Goal: Task Accomplishment & Management: Use online tool/utility

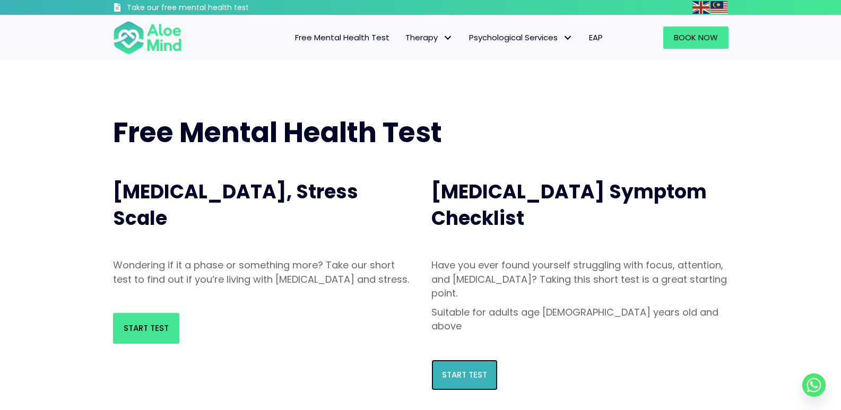
click at [448, 369] on span "Start Test" at bounding box center [464, 374] width 45 height 11
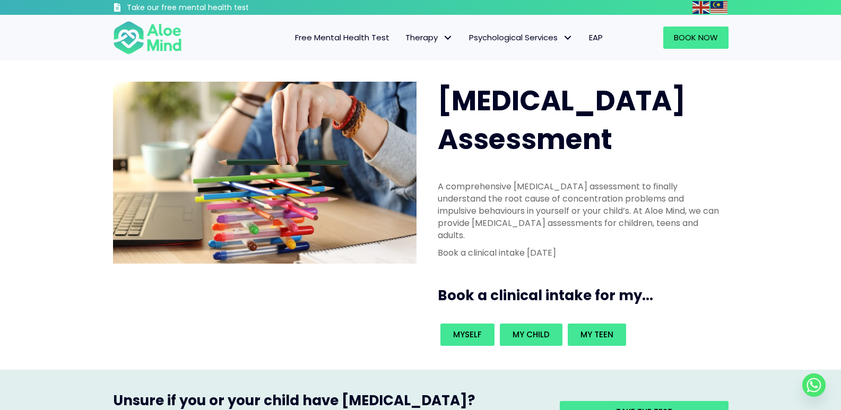
click at [363, 38] on span "Free Mental Health Test" at bounding box center [342, 37] width 94 height 11
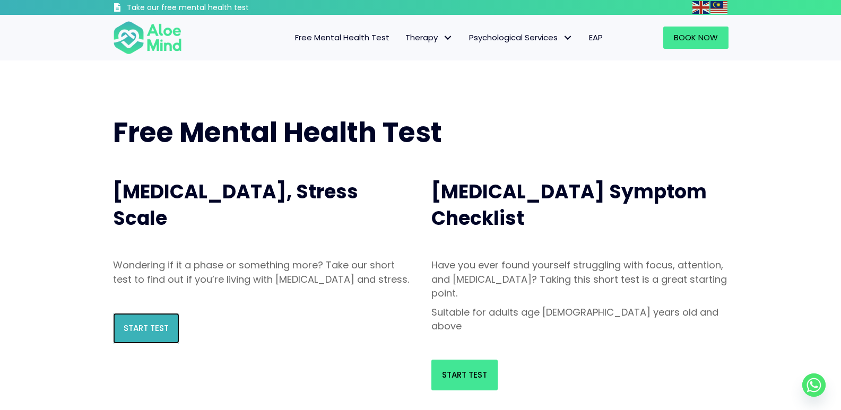
click at [143, 344] on link "Start Test" at bounding box center [146, 328] width 66 height 31
